Goal: Check status: Check status

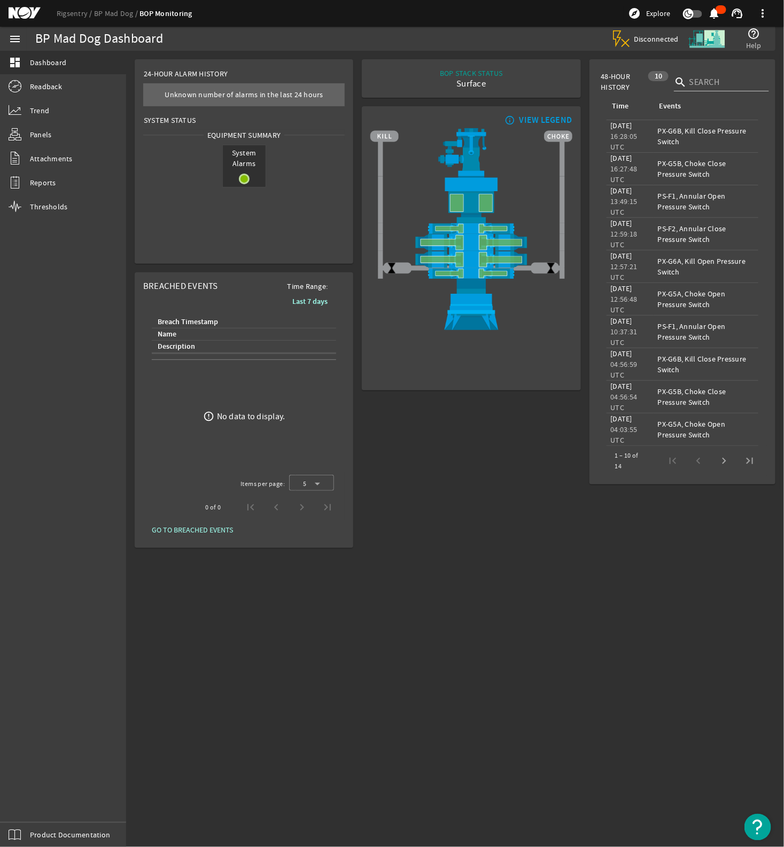
click at [567, 703] on mat-sidenav-content "BP Mad Dog Dashboard Disconnected help_outline Help 24-Hour Alarm History Creat…" at bounding box center [455, 449] width 658 height 797
click at [644, 44] on div "Disconnected" at bounding box center [646, 38] width 71 height 21
click at [719, 9] on mat-icon "notifications" at bounding box center [714, 13] width 13 height 13
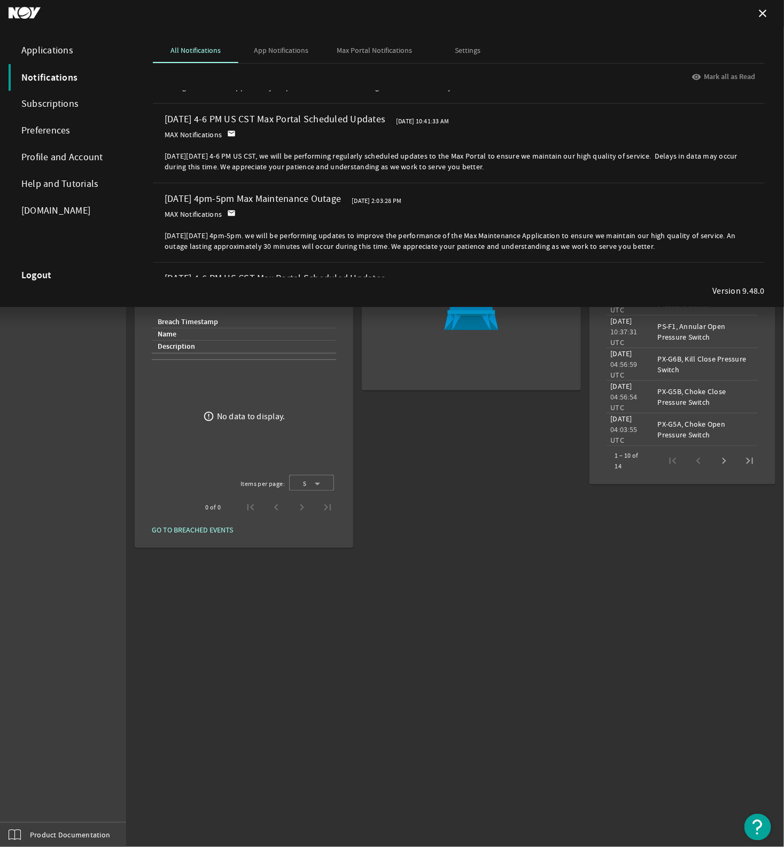
scroll to position [1603, 0]
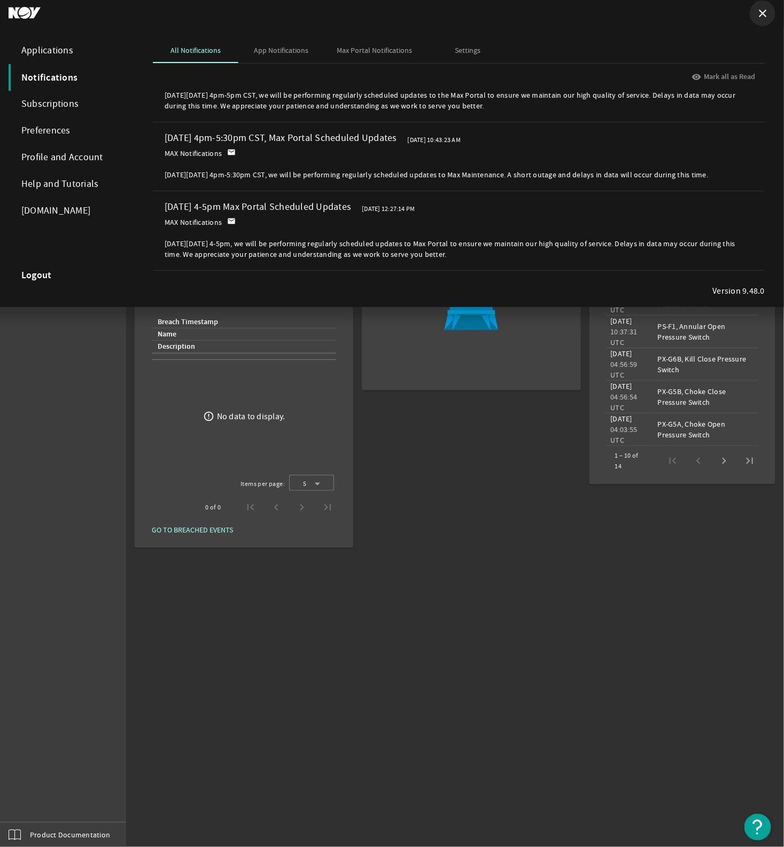
click at [765, 7] on mat-icon "close" at bounding box center [762, 13] width 13 height 13
